Goal: Find specific page/section: Find specific page/section

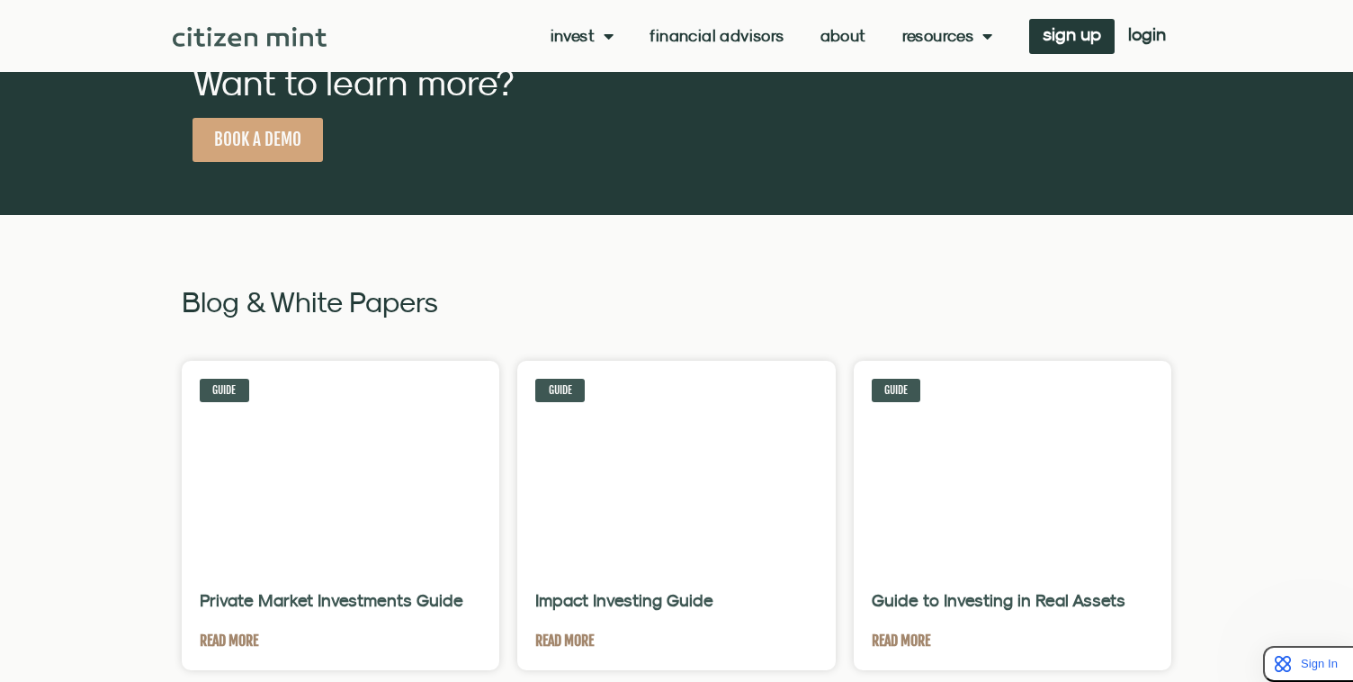
scroll to position [3704, 0]
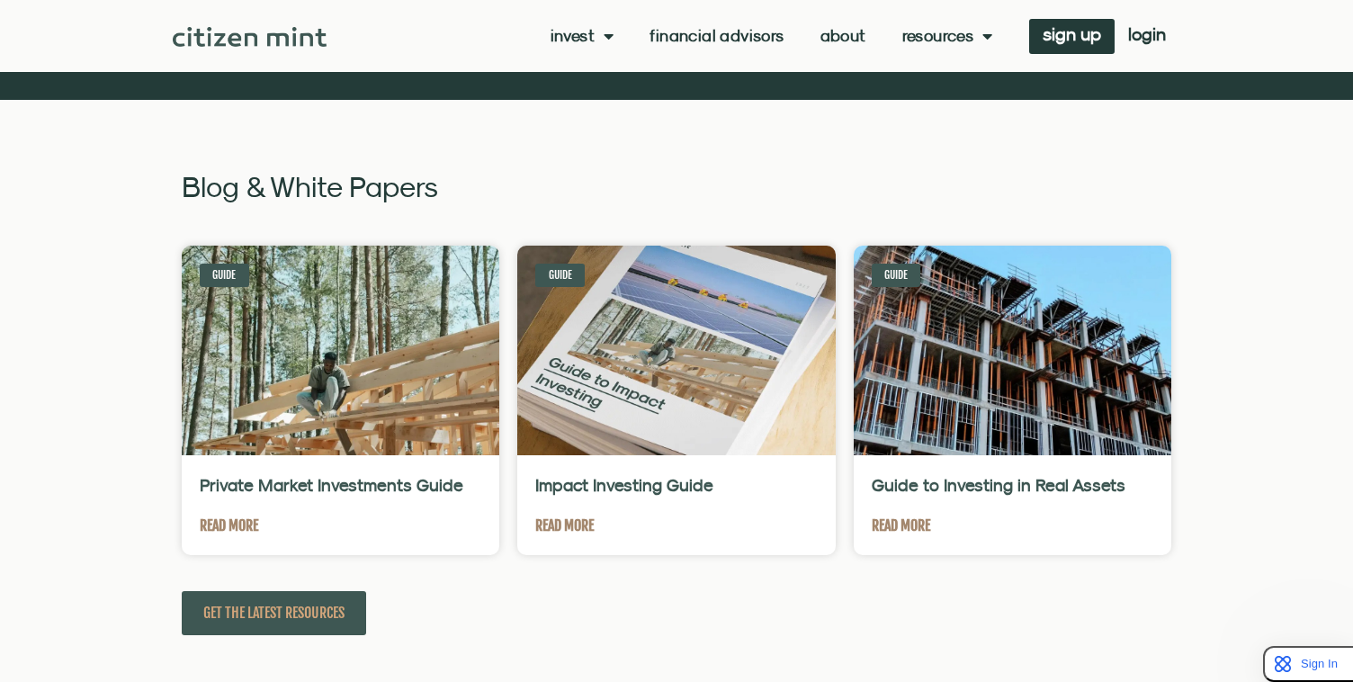
click at [838, 39] on link "About" at bounding box center [843, 36] width 46 height 18
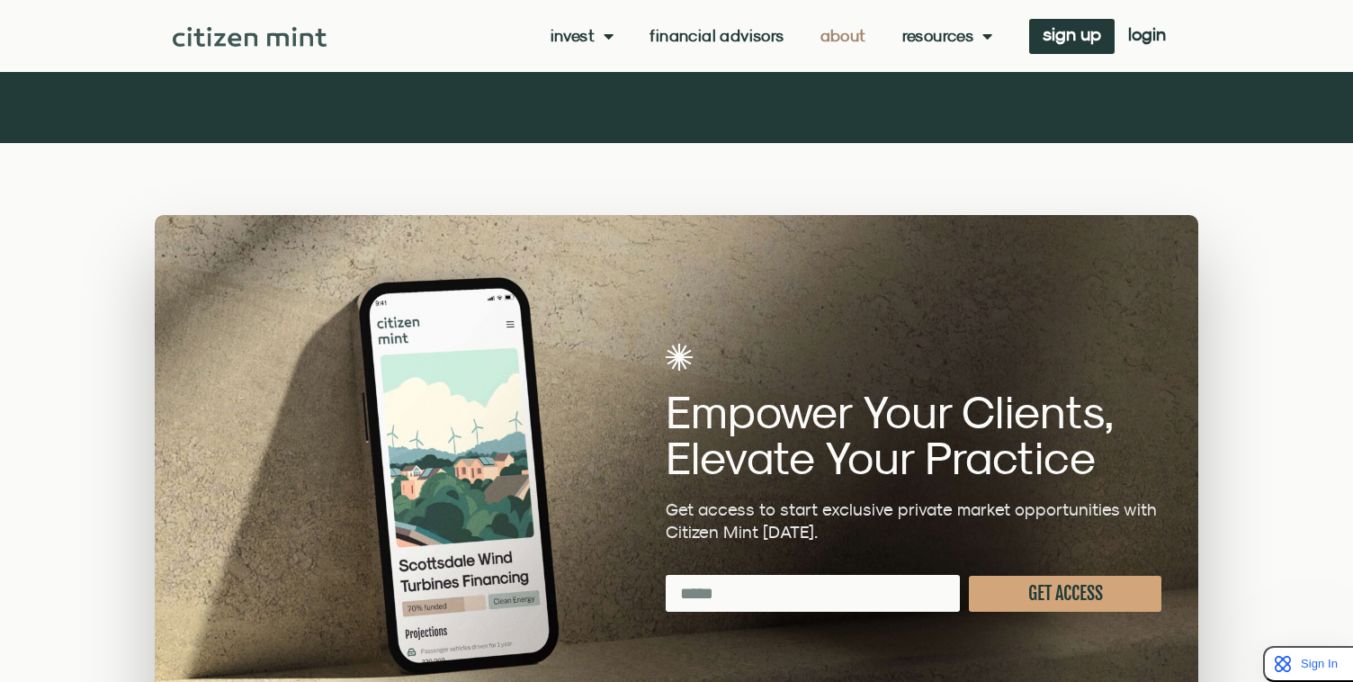
scroll to position [5043, 0]
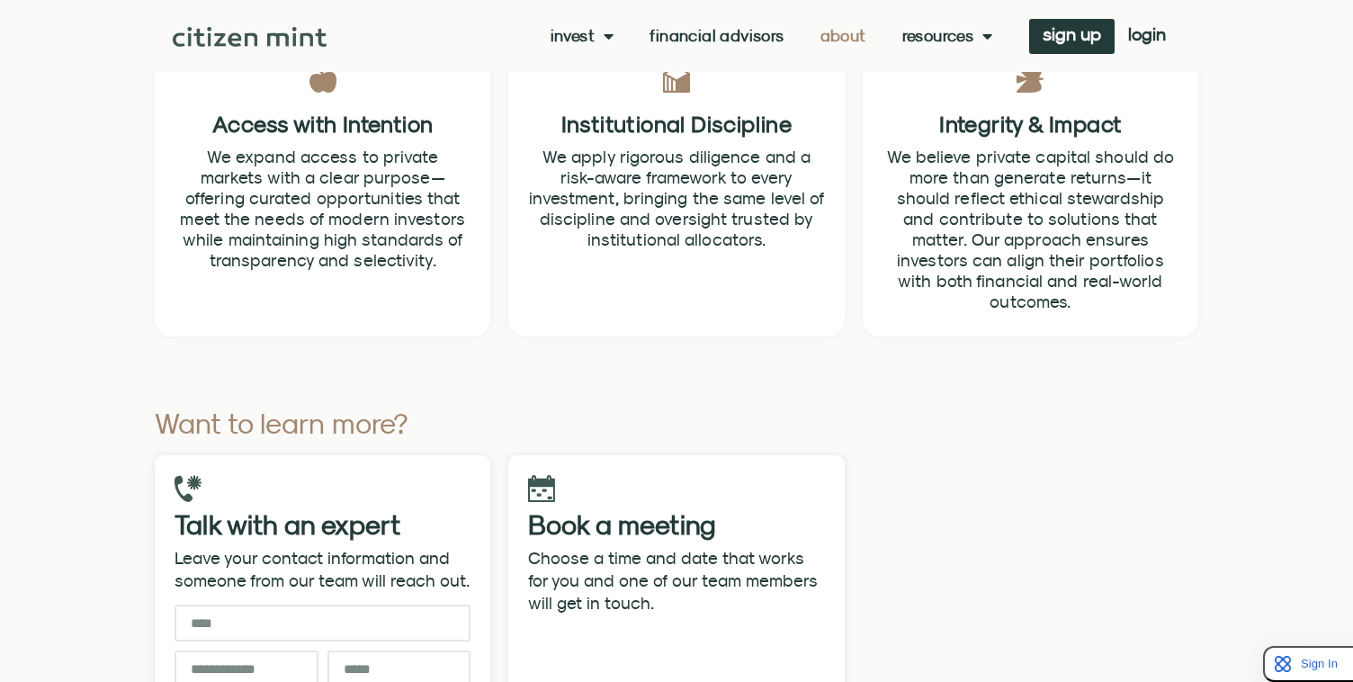
click at [761, 35] on link "Financial Advisors" at bounding box center [717, 36] width 134 height 18
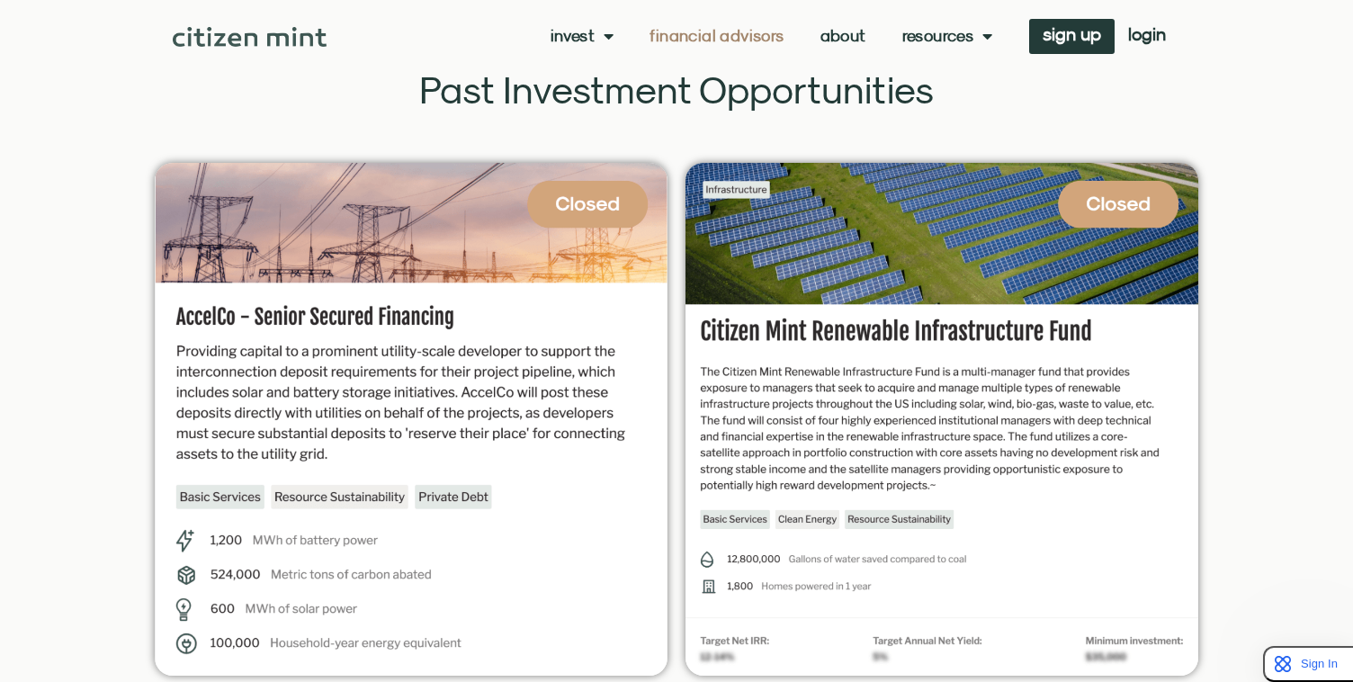
scroll to position [3565, 0]
